Goal: Task Accomplishment & Management: Use online tool/utility

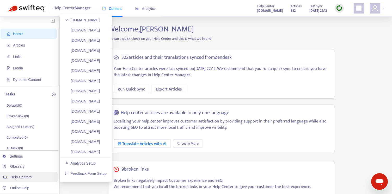
click at [17, 175] on span "Help Centers" at bounding box center [20, 177] width 21 height 4
click at [78, 31] on link "[DOMAIN_NAME]" at bounding box center [82, 30] width 35 height 4
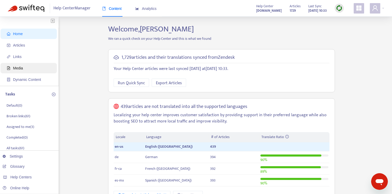
click at [18, 68] on span "Media" at bounding box center [18, 68] width 10 height 4
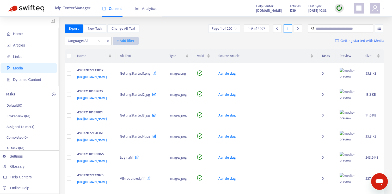
click at [130, 40] on span "+ Add filter" at bounding box center [126, 41] width 18 height 6
click at [126, 66] on span "Valid" at bounding box center [126, 68] width 18 height 6
click at [125, 39] on input "search" at bounding box center [132, 41] width 33 height 8
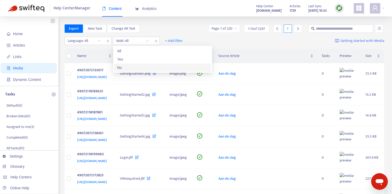
click at [117, 69] on div "No" at bounding box center [162, 68] width 91 height 6
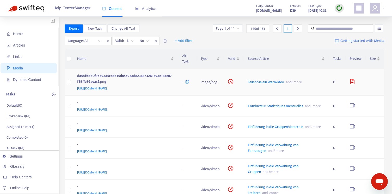
click at [214, 86] on td "image/png" at bounding box center [209, 82] width 27 height 27
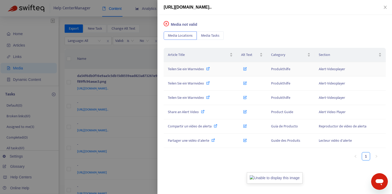
click at [209, 68] on icon at bounding box center [208, 69] width 4 height 4
click at [285, 178] on img at bounding box center [274, 178] width 55 height 11
click at [208, 35] on span "Media Tasks" at bounding box center [210, 36] width 18 height 6
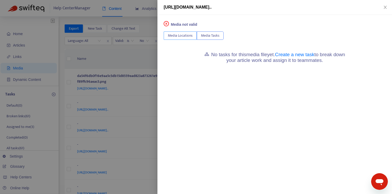
click at [185, 35] on span "Media Locations" at bounding box center [180, 36] width 25 height 6
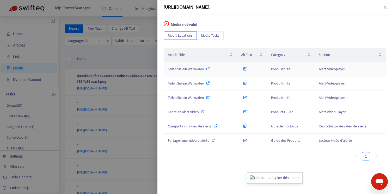
click at [246, 69] on icon at bounding box center [245, 68] width 4 height 6
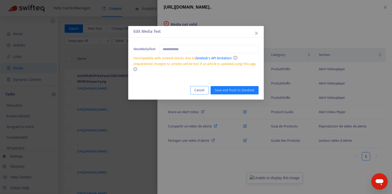
click at [201, 89] on span "Cancel" at bounding box center [199, 91] width 10 height 6
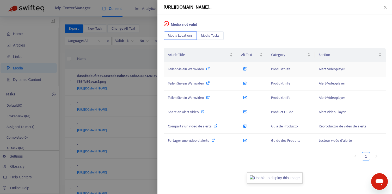
click at [331, 71] on span "Alert-Videoplayer" at bounding box center [332, 69] width 26 height 6
click at [204, 111] on icon at bounding box center [203, 112] width 4 height 4
click at [385, 6] on icon "close" at bounding box center [384, 7] width 3 height 3
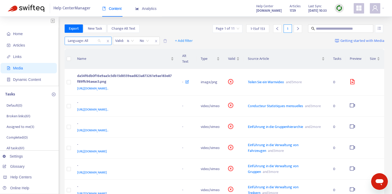
click at [100, 40] on div "Language: All" at bounding box center [84, 41] width 39 height 8
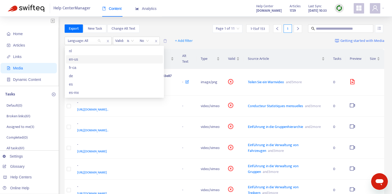
click at [81, 58] on div "en-us" at bounding box center [114, 60] width 91 height 6
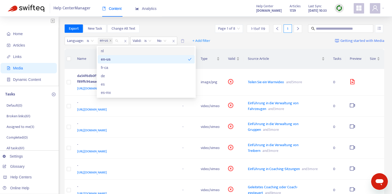
click at [178, 26] on div "Export New Task Change Alt Text Page 1 of 8 1 - 15 of 119 1" at bounding box center [225, 28] width 320 height 8
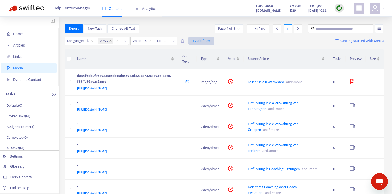
click at [199, 41] on span "+ Add filter" at bounding box center [201, 41] width 18 height 6
click at [192, 35] on div "Language : is en-us Valid : is No + Add filter Getting started with Media" at bounding box center [225, 42] width 320 height 14
click at [352, 84] on icon "file-image" at bounding box center [352, 81] width 5 height 5
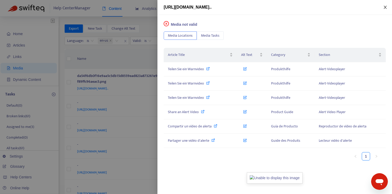
click at [385, 7] on icon "close" at bounding box center [385, 7] width 4 height 4
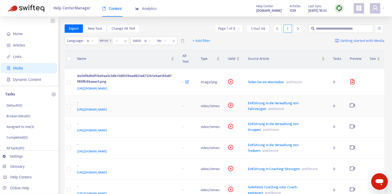
click at [353, 108] on icon "video-camera" at bounding box center [352, 105] width 5 height 5
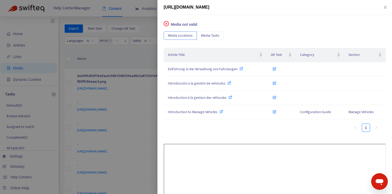
click at [167, 23] on icon "close-circle" at bounding box center [166, 24] width 2 height 2
click at [187, 26] on span "Media not valid" at bounding box center [184, 24] width 26 height 4
click at [385, 7] on icon "close" at bounding box center [385, 7] width 4 height 4
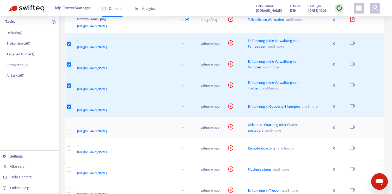
scroll to position [86, 0]
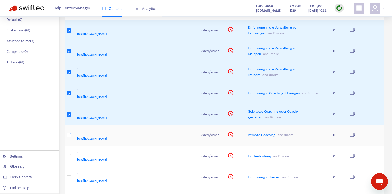
click at [69, 138] on label at bounding box center [69, 136] width 4 height 6
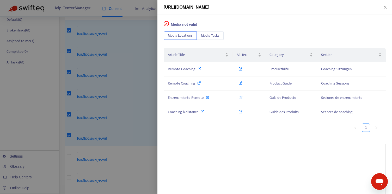
click at [68, 163] on div at bounding box center [196, 97] width 392 height 194
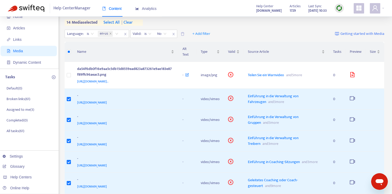
scroll to position [0, 0]
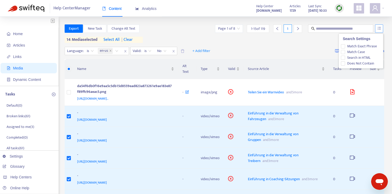
click at [379, 28] on icon "unordered-list" at bounding box center [379, 29] width 4 height 4
drag, startPoint x: 362, startPoint y: 51, endPoint x: 258, endPoint y: 5, distance: 113.3
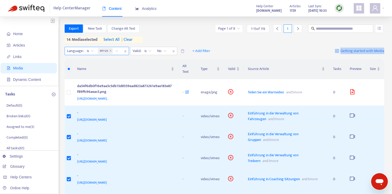
click at [92, 51] on span "is" at bounding box center [90, 51] width 7 height 8
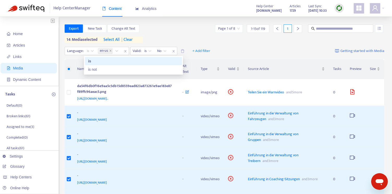
click at [91, 60] on div "is" at bounding box center [133, 61] width 91 height 6
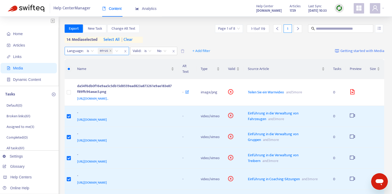
click at [124, 51] on icon "close" at bounding box center [125, 51] width 3 height 3
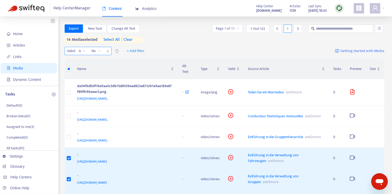
click at [107, 51] on icon "close" at bounding box center [107, 51] width 3 height 3
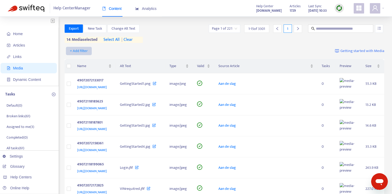
click at [75, 50] on span "+ Add filter" at bounding box center [79, 51] width 18 height 6
click at [75, 87] on span "Valid" at bounding box center [79, 87] width 18 height 6
click at [99, 49] on input "search" at bounding box center [84, 51] width 33 height 8
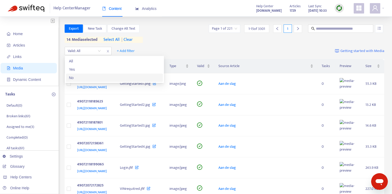
click at [75, 76] on div "No" at bounding box center [114, 78] width 91 height 6
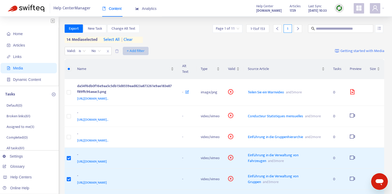
click at [135, 49] on span "+ Add filter" at bounding box center [136, 51] width 18 height 6
click at [137, 63] on span "Language" at bounding box center [136, 62] width 18 height 6
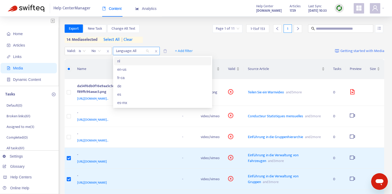
click at [147, 52] on div "Language: All" at bounding box center [132, 51] width 39 height 8
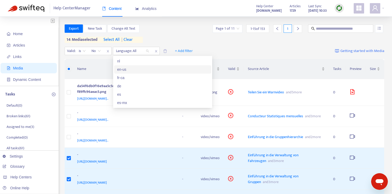
click at [123, 68] on div "en-us" at bounding box center [162, 70] width 91 height 6
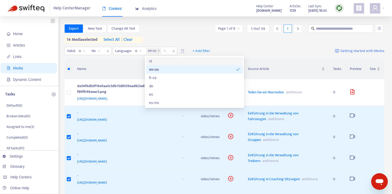
click at [188, 37] on div "Export New Task Change Alt Text Page 1 of 8 1 - 15 of 119 1 14 media selected s…" at bounding box center [225, 33] width 320 height 18
click at [165, 51] on div "en-us" at bounding box center [157, 51] width 24 height 8
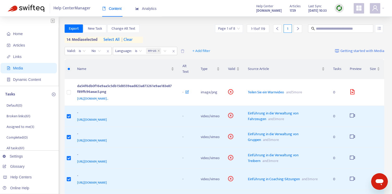
click at [177, 42] on div "Export New Task Change Alt Text Page 1 of 8 1 - 15 of 119 1 14 media selected s…" at bounding box center [225, 33] width 320 height 18
click at [131, 29] on span "Change Alt Text" at bounding box center [123, 29] width 24 height 6
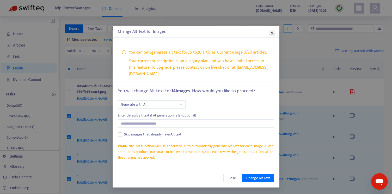
click at [272, 32] on icon "close" at bounding box center [271, 33] width 3 height 3
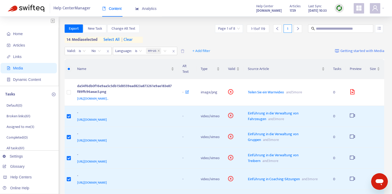
click at [241, 48] on div "Valid : is No Language : is en-us + Add filter Getting started with Media" at bounding box center [225, 52] width 320 height 14
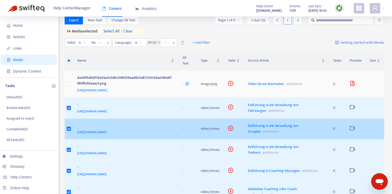
scroll to position [8, 0]
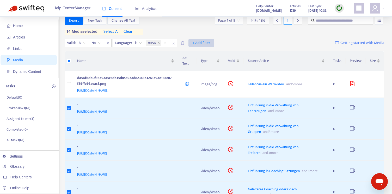
click at [199, 42] on span "+ Add filter" at bounding box center [201, 43] width 18 height 6
click at [200, 71] on span "Alt Text" at bounding box center [201, 70] width 18 height 6
click at [211, 42] on input "search" at bounding box center [198, 43] width 33 height 8
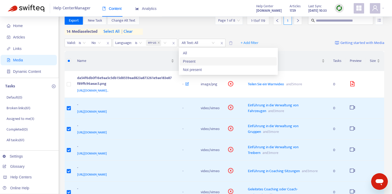
click at [192, 62] on div "Present" at bounding box center [228, 62] width 91 height 6
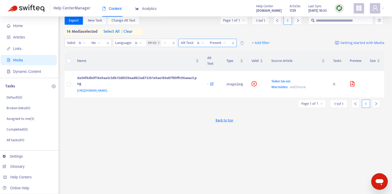
click at [223, 43] on span "Present" at bounding box center [218, 43] width 16 height 8
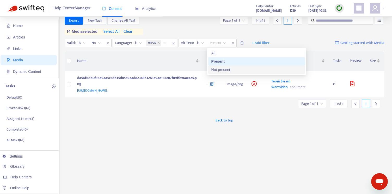
click at [219, 70] on div "Not present" at bounding box center [256, 70] width 91 height 6
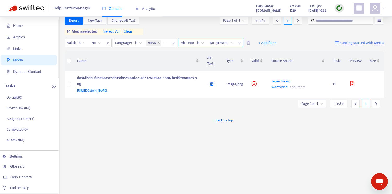
click at [238, 43] on icon "close" at bounding box center [239, 43] width 3 height 3
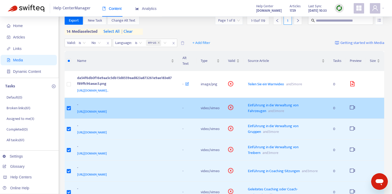
click at [258, 113] on span "Einführung in die Verwaltung von Fahrzeugen" at bounding box center [273, 108] width 51 height 12
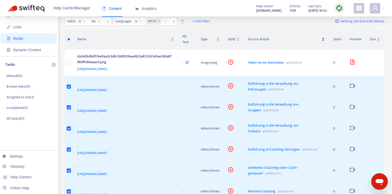
scroll to position [0, 0]
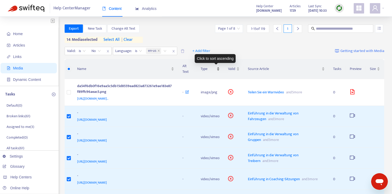
click at [220, 68] on div "Type" at bounding box center [210, 69] width 19 height 6
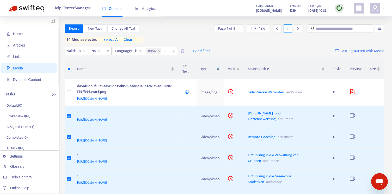
click at [220, 69] on div "Type" at bounding box center [210, 69] width 19 height 6
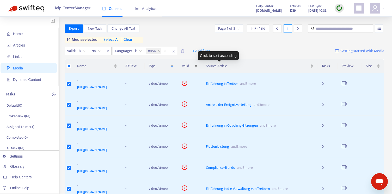
click at [197, 65] on div "Valid" at bounding box center [190, 66] width 16 height 6
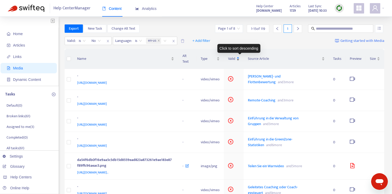
click at [239, 58] on div "Valid" at bounding box center [233, 59] width 11 height 6
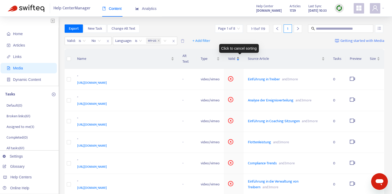
click at [239, 60] on div "Valid" at bounding box center [233, 59] width 11 height 6
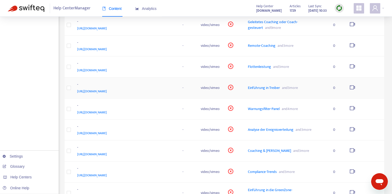
scroll to position [231, 0]
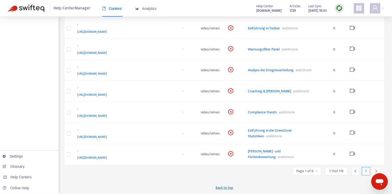
click at [375, 170] on icon "right" at bounding box center [376, 172] width 4 height 4
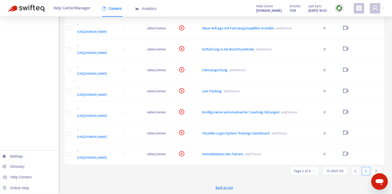
scroll to position [225, 0]
click at [375, 170] on icon "right" at bounding box center [376, 172] width 4 height 4
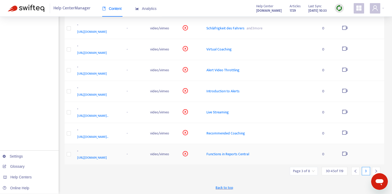
scroll to position [231, 0]
click at [375, 165] on td at bounding box center [373, 154] width 22 height 21
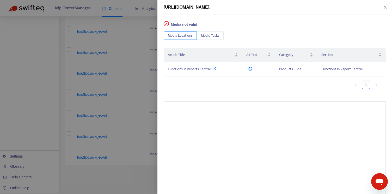
click at [183, 34] on span "Media Locations" at bounding box center [180, 36] width 25 height 6
click at [183, 35] on span "Media Locations" at bounding box center [180, 36] width 25 height 6
click at [166, 24] on icon "close-circle" at bounding box center [166, 24] width 2 height 2
click at [191, 26] on span "Media not valid" at bounding box center [184, 24] width 26 height 4
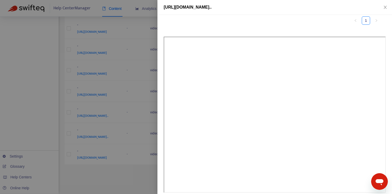
scroll to position [69, 0]
click at [386, 8] on icon "close" at bounding box center [385, 7] width 4 height 4
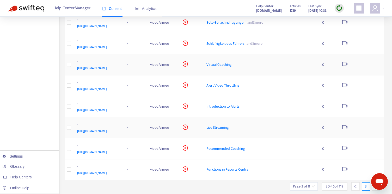
scroll to position [248, 0]
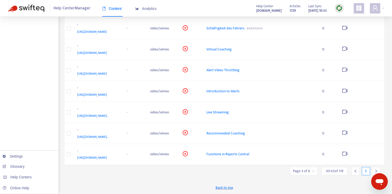
click at [375, 171] on icon "right" at bounding box center [376, 172] width 4 height 4
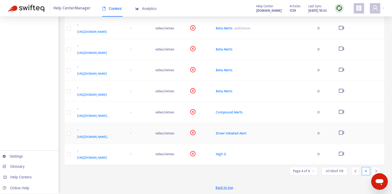
click at [375, 144] on td at bounding box center [372, 133] width 24 height 21
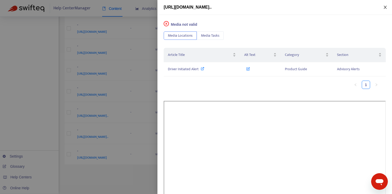
click at [384, 7] on icon "close" at bounding box center [384, 7] width 3 height 3
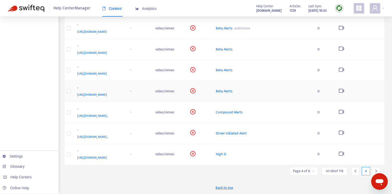
scroll to position [300, 0]
click at [377, 170] on icon "right" at bounding box center [376, 172] width 4 height 4
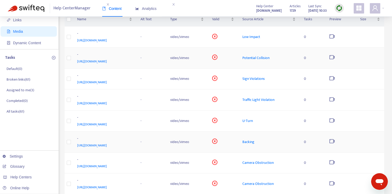
scroll to position [0, 0]
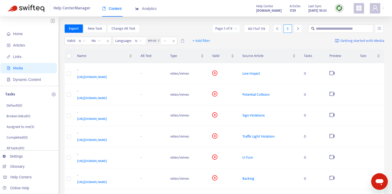
click at [298, 28] on icon "right" at bounding box center [298, 28] width 2 height 3
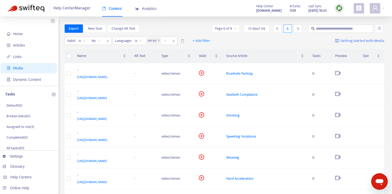
click at [298, 28] on icon "right" at bounding box center [298, 28] width 2 height 3
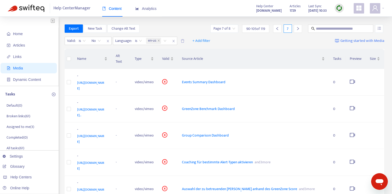
click at [298, 28] on icon "right" at bounding box center [298, 28] width 2 height 3
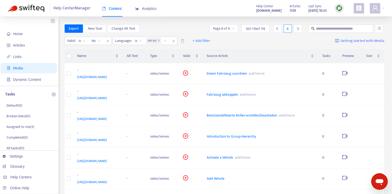
click at [298, 28] on icon "right" at bounding box center [298, 28] width 2 height 3
click at [278, 29] on icon "left" at bounding box center [277, 29] width 4 height 4
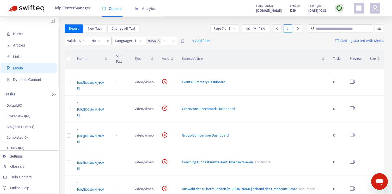
click at [278, 29] on icon "left" at bounding box center [277, 29] width 4 height 4
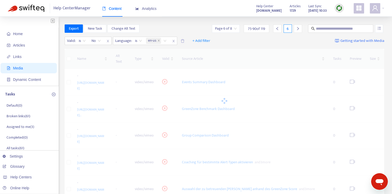
click at [278, 29] on icon "left" at bounding box center [277, 29] width 4 height 4
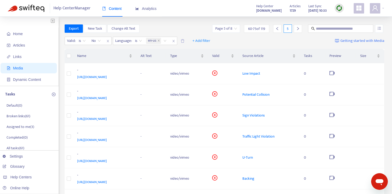
click at [232, 28] on input "search" at bounding box center [226, 29] width 22 height 8
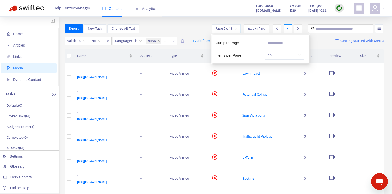
click at [289, 54] on span "15" at bounding box center [284, 56] width 33 height 8
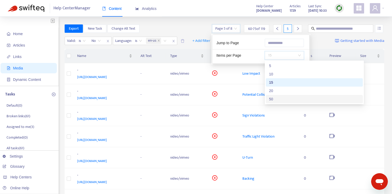
click at [284, 100] on div "50" at bounding box center [314, 99] width 91 height 6
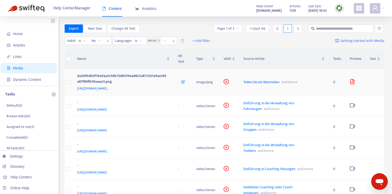
click at [207, 85] on td "image/png" at bounding box center [205, 82] width 27 height 27
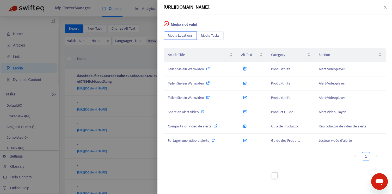
click at [272, 178] on img at bounding box center [275, 176] width 6 height 6
click at [271, 179] on img at bounding box center [274, 178] width 55 height 11
click at [385, 6] on icon "close" at bounding box center [385, 7] width 4 height 4
